Goal: Task Accomplishment & Management: Manage account settings

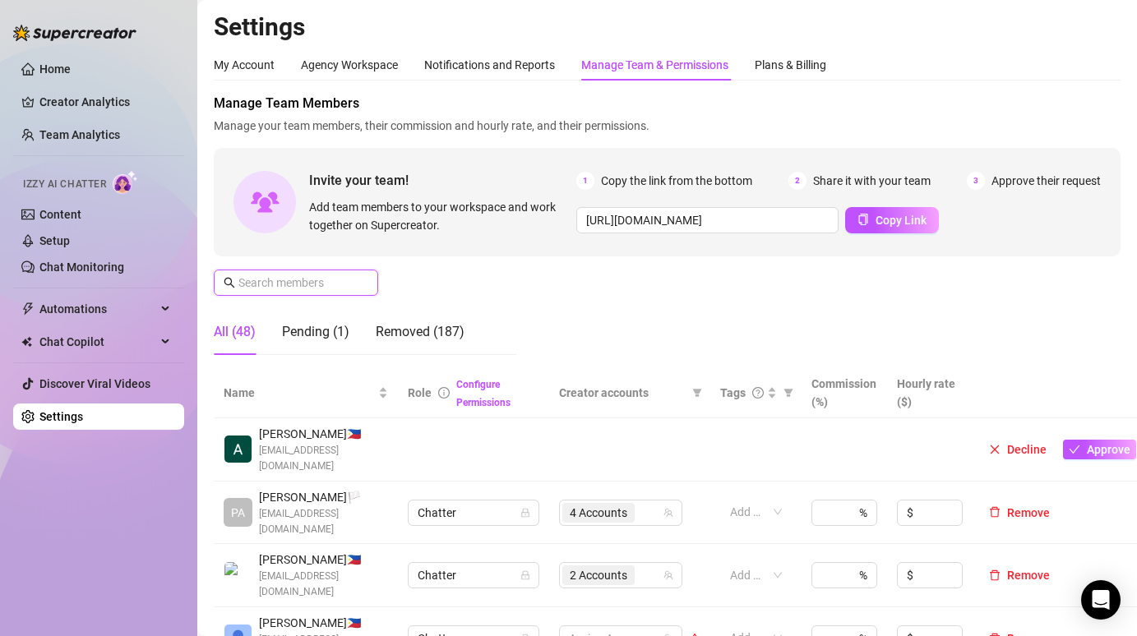
click at [317, 280] on input "text" at bounding box center [296, 283] width 117 height 18
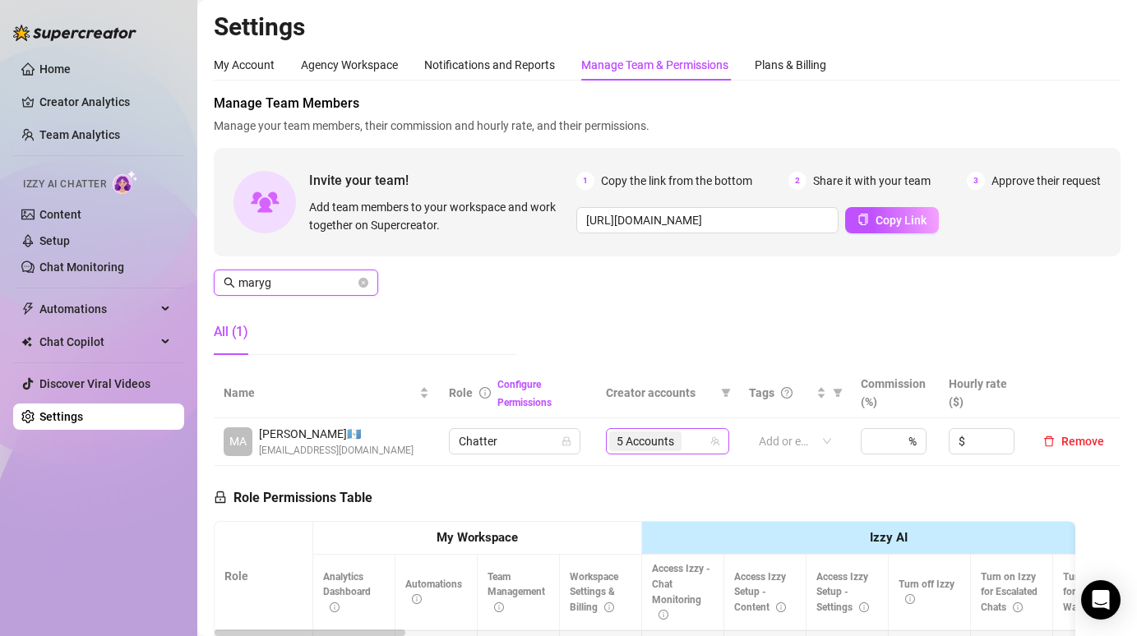
click at [713, 438] on icon "team" at bounding box center [714, 441] width 9 height 9
click at [695, 453] on div "5 Accounts" at bounding box center [658, 441] width 99 height 23
type input "maryg"
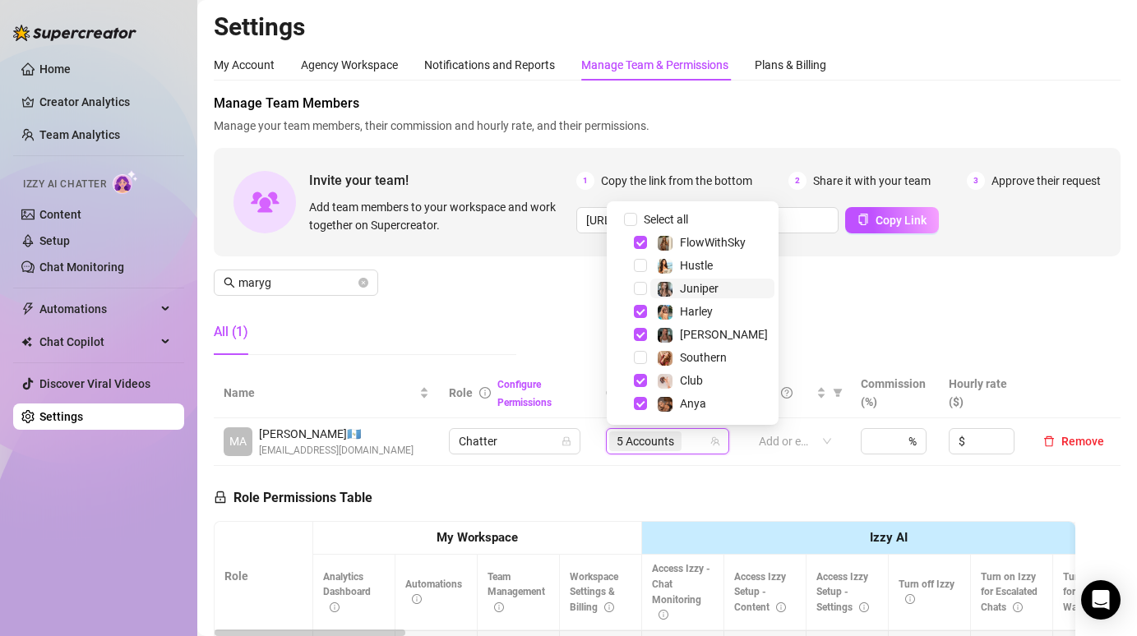
click at [653, 293] on span "Juniper" at bounding box center [712, 289] width 124 height 20
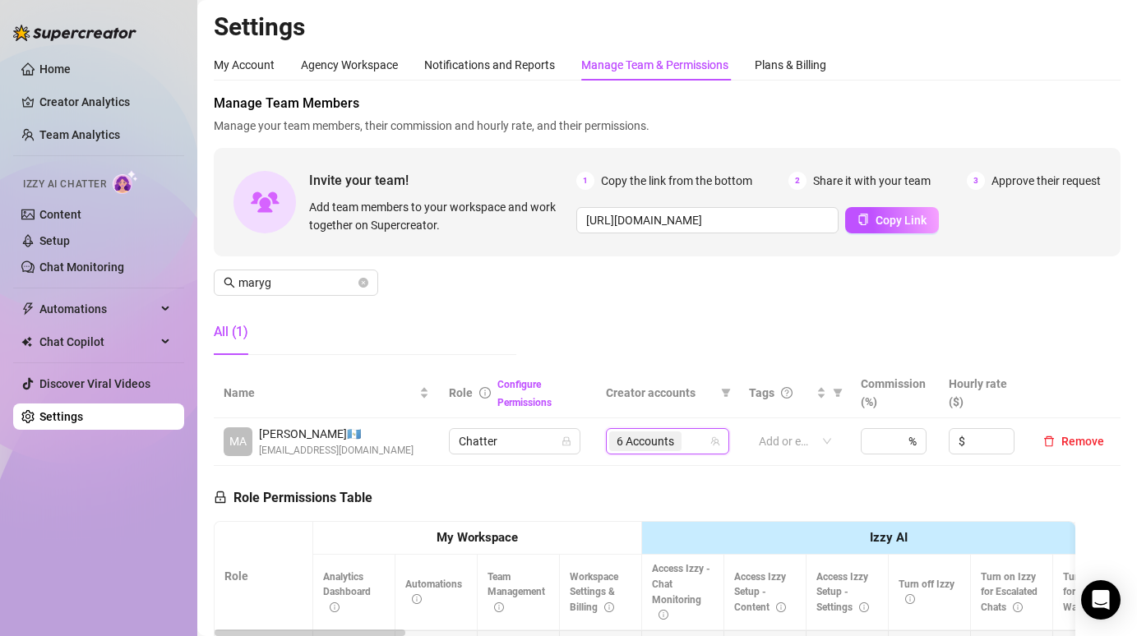
click at [802, 298] on div "Manage Team Members Manage your team members, their commission and hourly rate,…" at bounding box center [667, 231] width 907 height 275
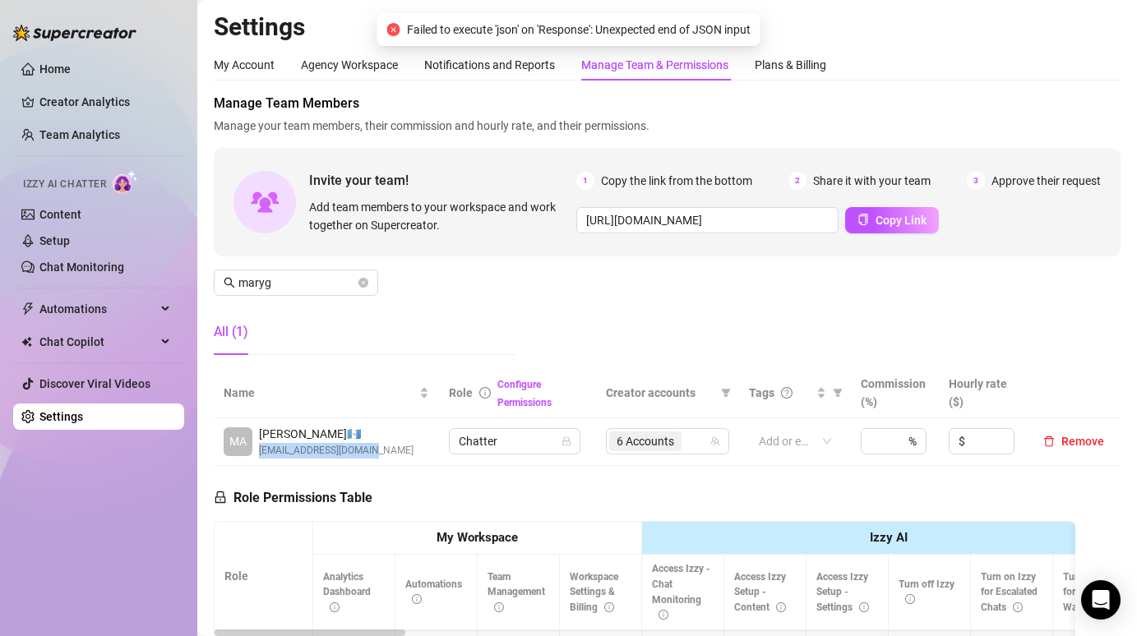
drag, startPoint x: 393, startPoint y: 448, endPoint x: 260, endPoint y: 450, distance: 133.2
click at [260, 450] on div "MA [PERSON_NAME] 🇬🇹 [EMAIL_ADDRESS][DOMAIN_NAME]" at bounding box center [327, 442] width 206 height 34
copy span "[EMAIL_ADDRESS][DOMAIN_NAME]"
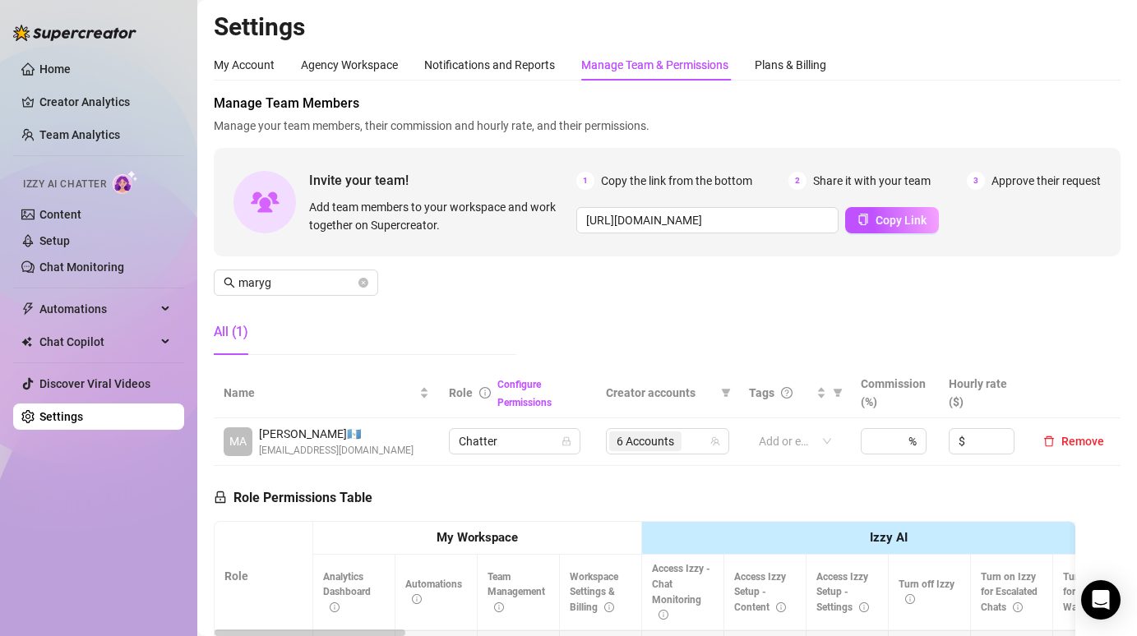
click at [465, 409] on div "Role Configure Permissions" at bounding box center [517, 393] width 137 height 36
click at [467, 334] on div "All (1)" at bounding box center [365, 332] width 303 height 46
